Goal: Transaction & Acquisition: Purchase product/service

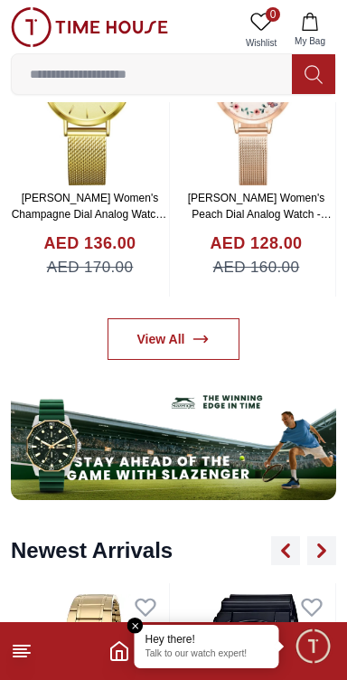
scroll to position [870, 0]
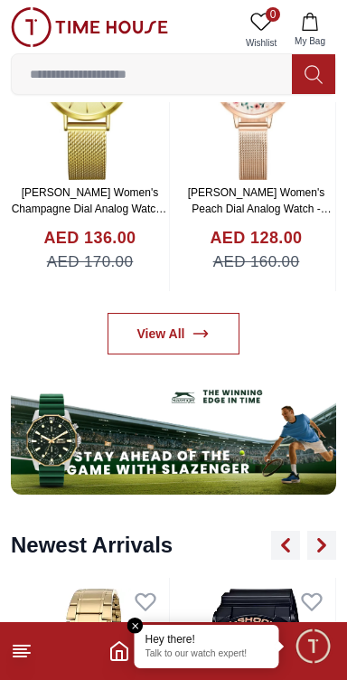
click at [26, 660] on icon at bounding box center [22, 651] width 22 height 22
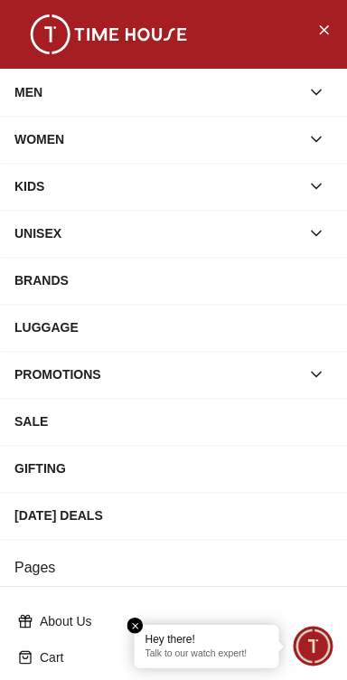
click at [54, 108] on div "MEN" at bounding box center [157, 92] width 286 height 33
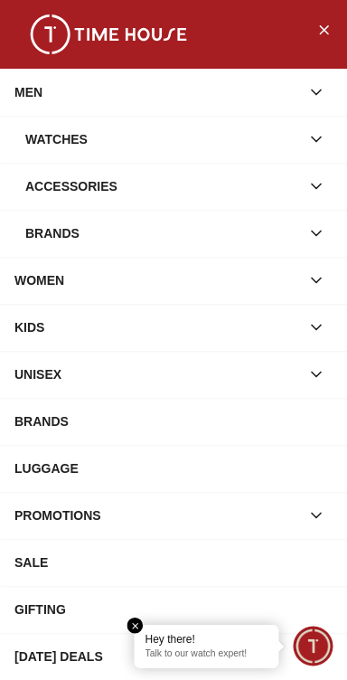
click at [48, 137] on div "Watches" at bounding box center [162, 139] width 275 height 33
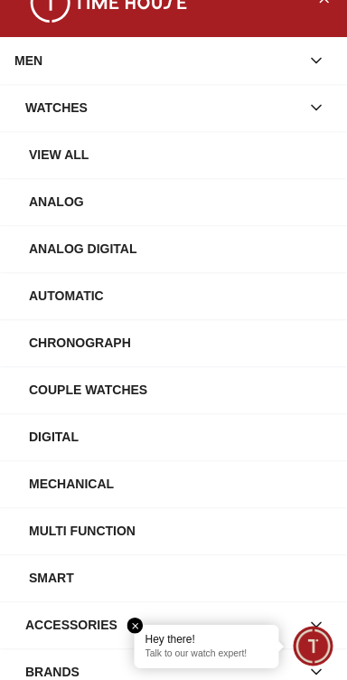
scroll to position [0, 0]
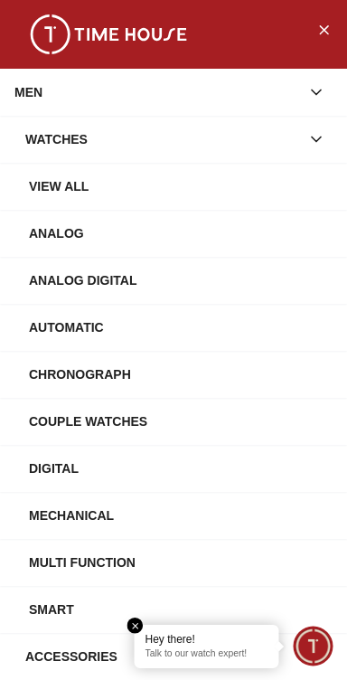
click at [52, 195] on div "View All" at bounding box center [181, 186] width 304 height 33
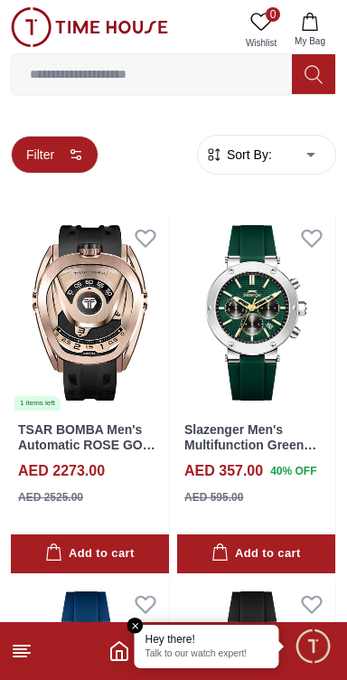
click at [50, 167] on button "Filter" at bounding box center [55, 155] width 88 height 38
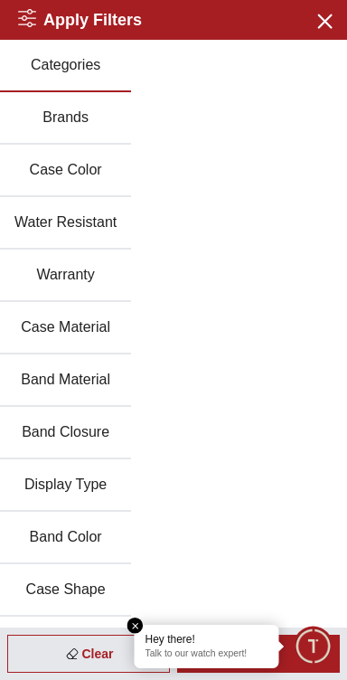
click at [61, 132] on button "Brands" at bounding box center [65, 118] width 131 height 52
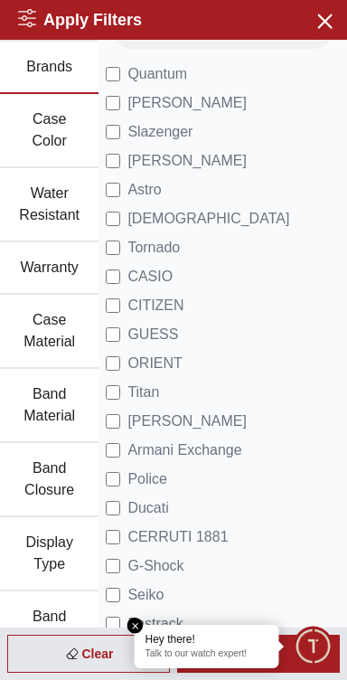
scroll to position [52, 0]
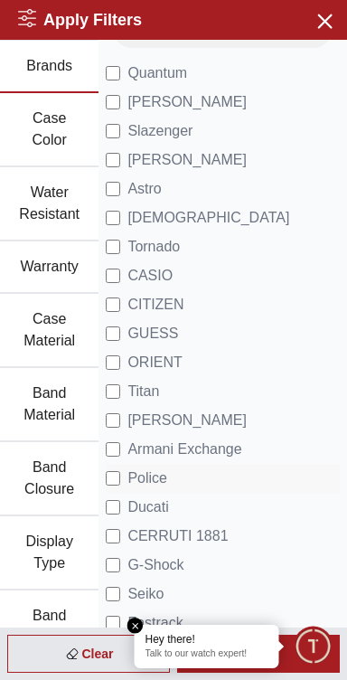
click at [132, 480] on span "Police" at bounding box center [147, 478] width 40 height 22
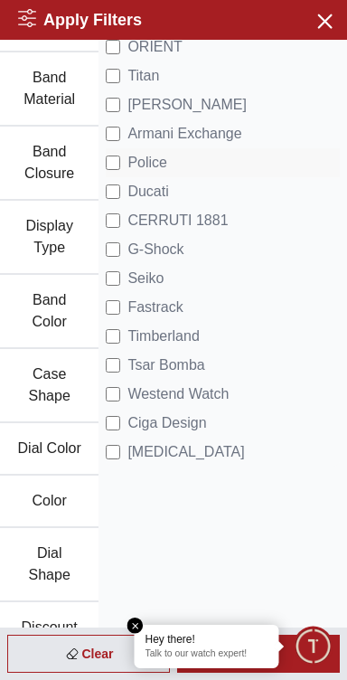
scroll to position [371, 0]
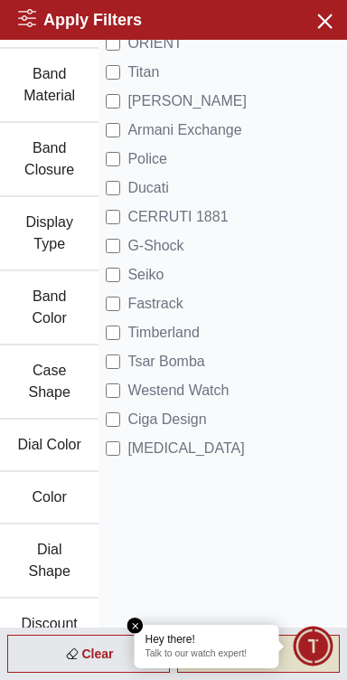
click at [295, 660] on div "Apply" at bounding box center [258, 654] width 163 height 38
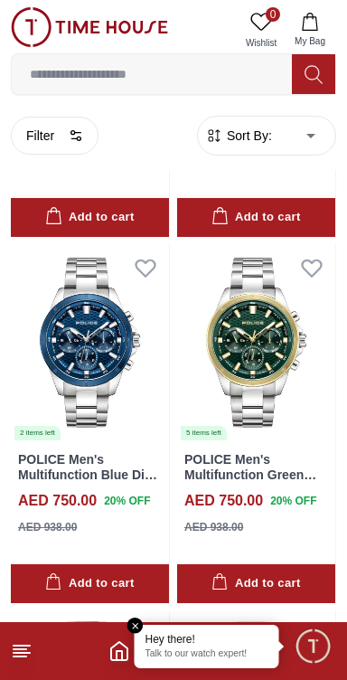
scroll to position [1068, 0]
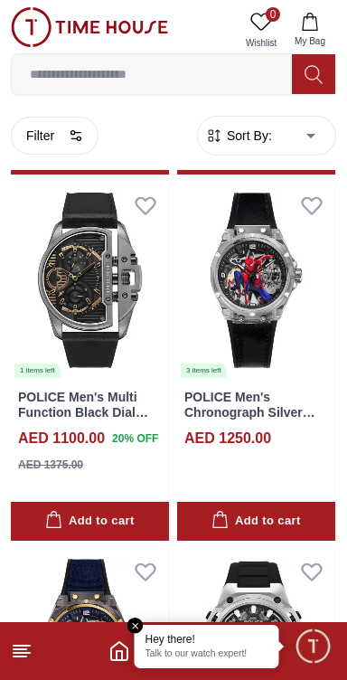
scroll to position [1821, 0]
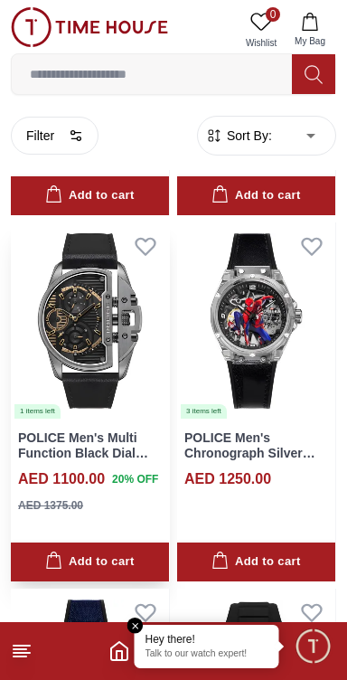
click at [60, 349] on img at bounding box center [90, 320] width 158 height 197
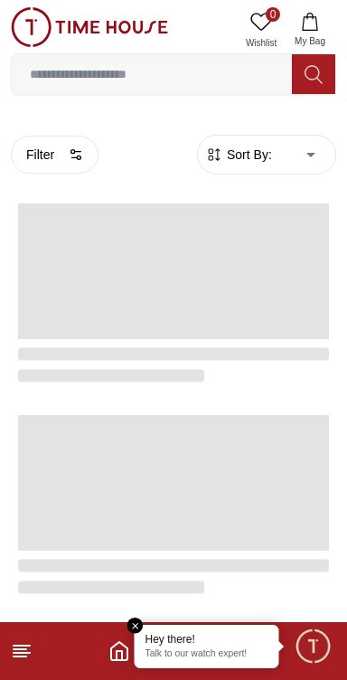
scroll to position [1821, 0]
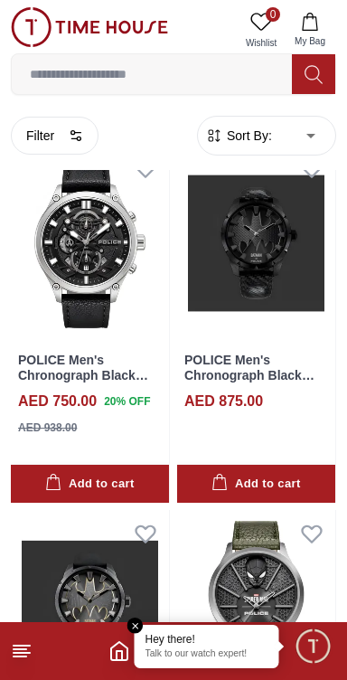
scroll to position [2268, 0]
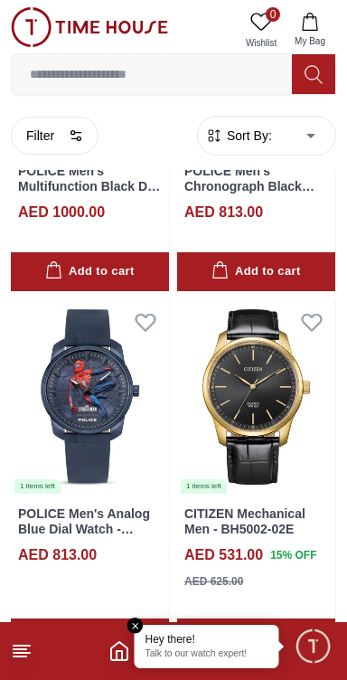
scroll to position [3186, 0]
